Goal: Find specific page/section: Find specific page/section

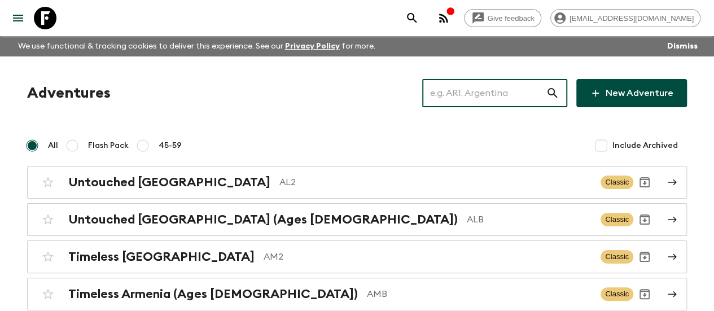
click at [482, 94] on input "text" at bounding box center [484, 93] width 124 height 32
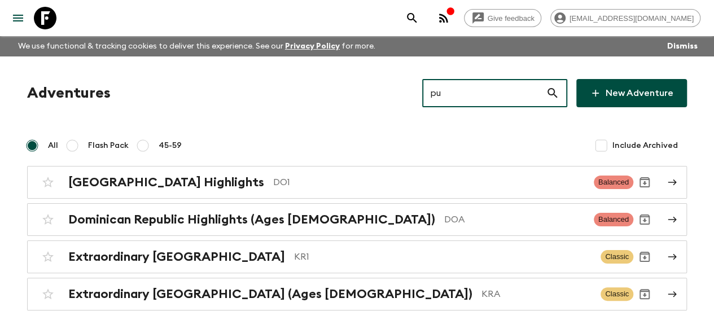
click at [482, 101] on input "pu" at bounding box center [484, 93] width 124 height 32
paste input "[US_STATE]"
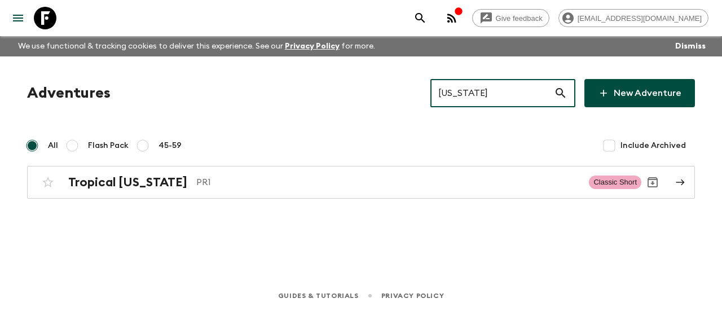
type input "[US_STATE]"
